Goal: Check status

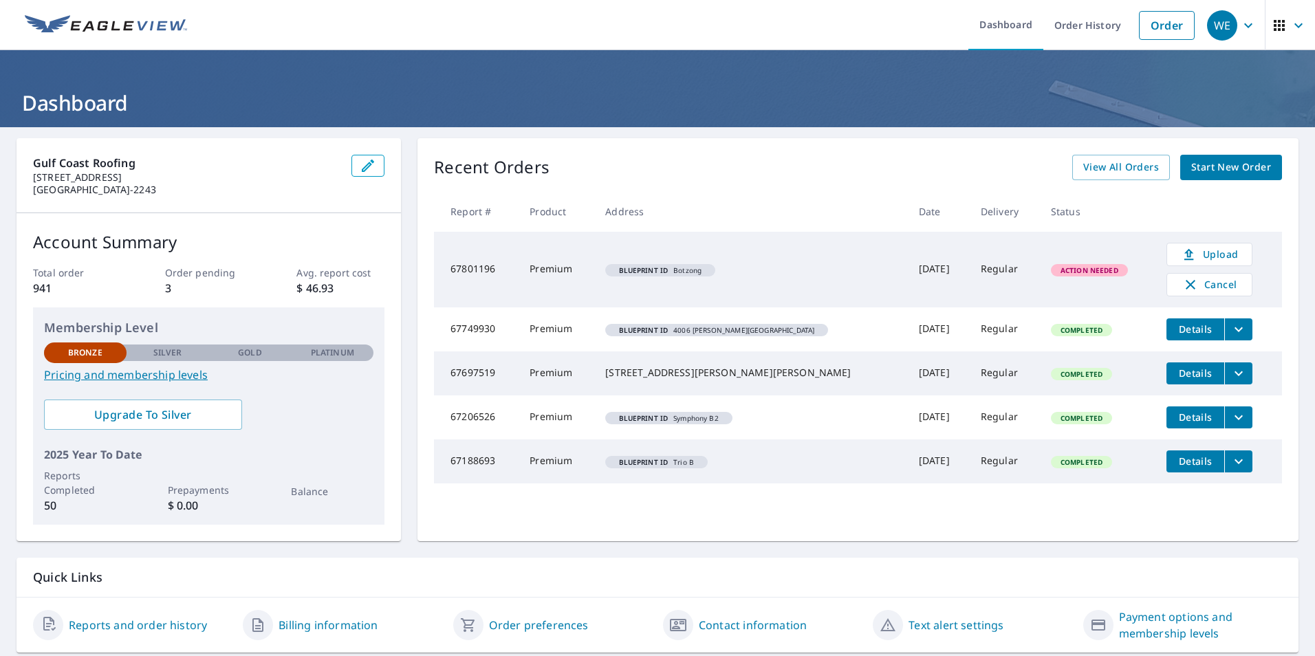
click at [1052, 271] on span "Action Needed" at bounding box center [1089, 271] width 74 height 10
click at [1056, 272] on span "Action Needed" at bounding box center [1089, 271] width 74 height 10
click at [1057, 25] on link "Order History" at bounding box center [1087, 25] width 89 height 50
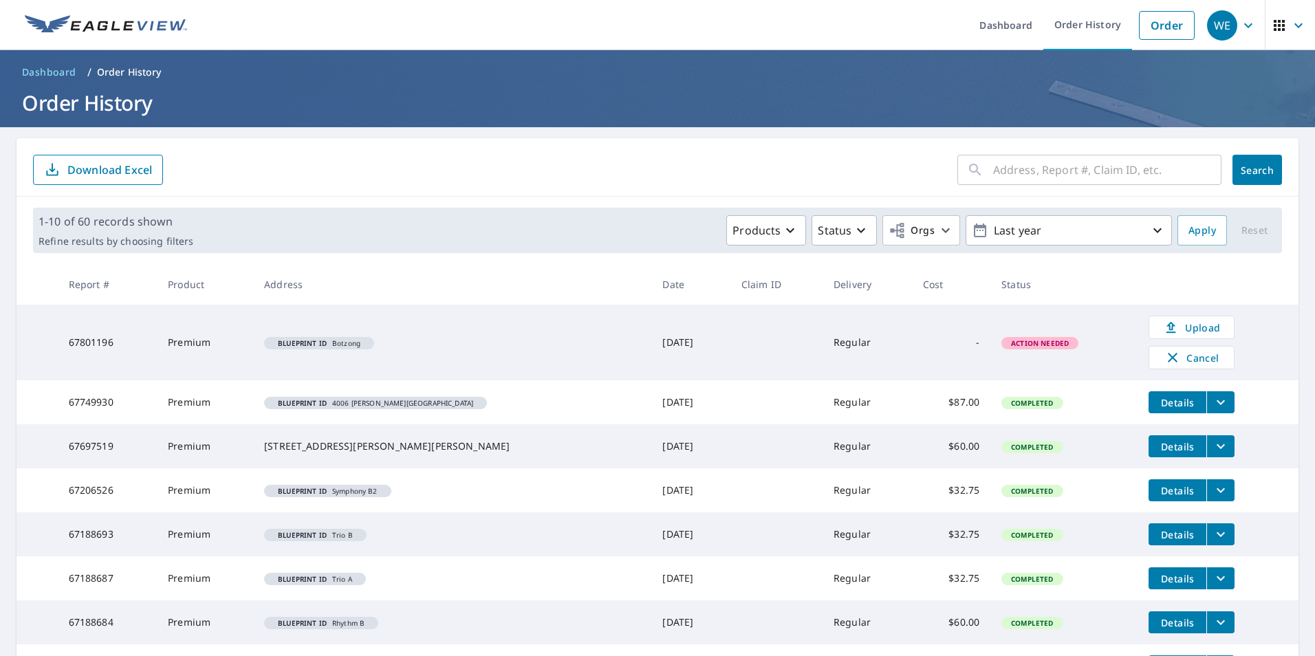
click at [1003, 341] on span "Action Needed" at bounding box center [1040, 343] width 74 height 10
click at [323, 345] on em "Blueprint ID" at bounding box center [302, 343] width 49 height 7
click at [206, 347] on td "Premium" at bounding box center [205, 343] width 96 height 76
click at [1229, 29] on span "WE" at bounding box center [1233, 25] width 52 height 33
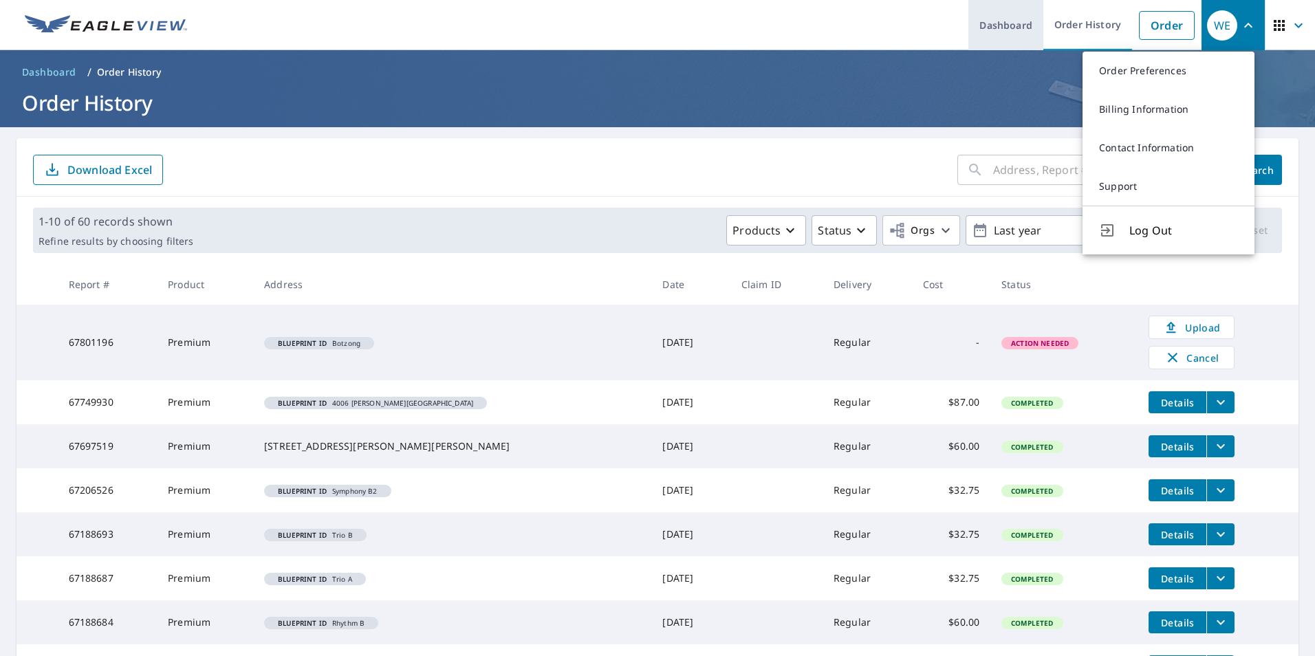
click at [1008, 30] on link "Dashboard" at bounding box center [1006, 25] width 75 height 50
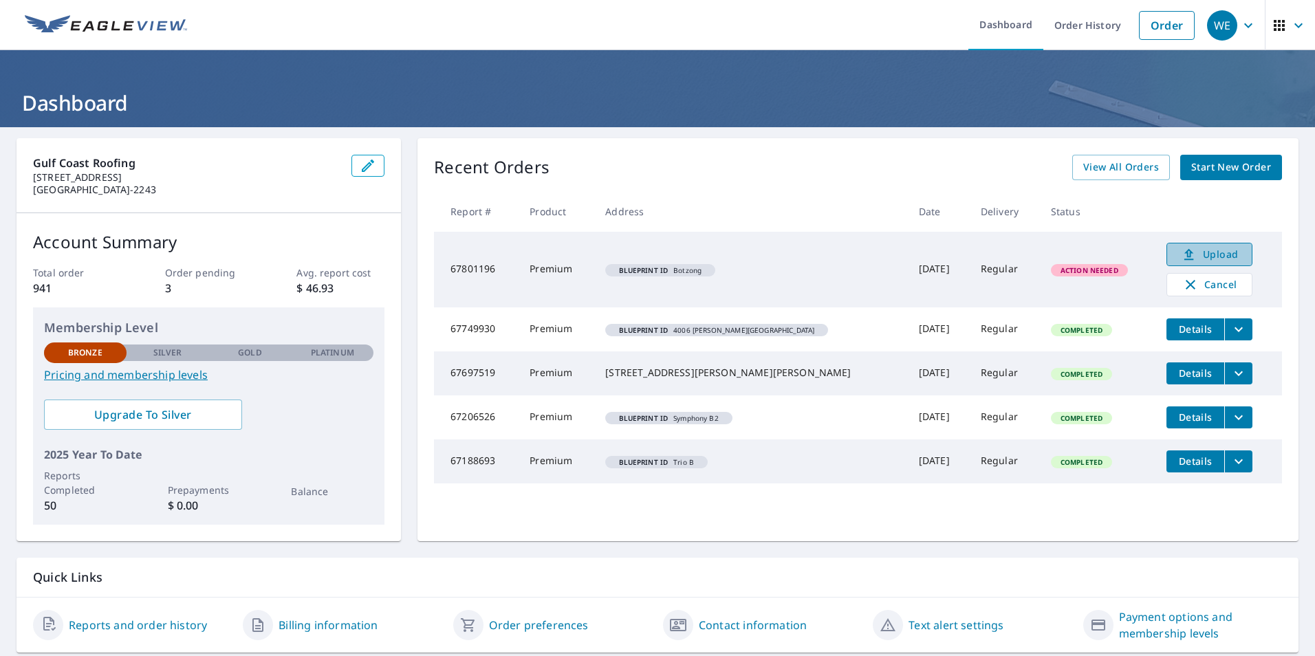
click at [1178, 252] on span "Upload" at bounding box center [1210, 254] width 68 height 17
